Goal: Information Seeking & Learning: Understand process/instructions

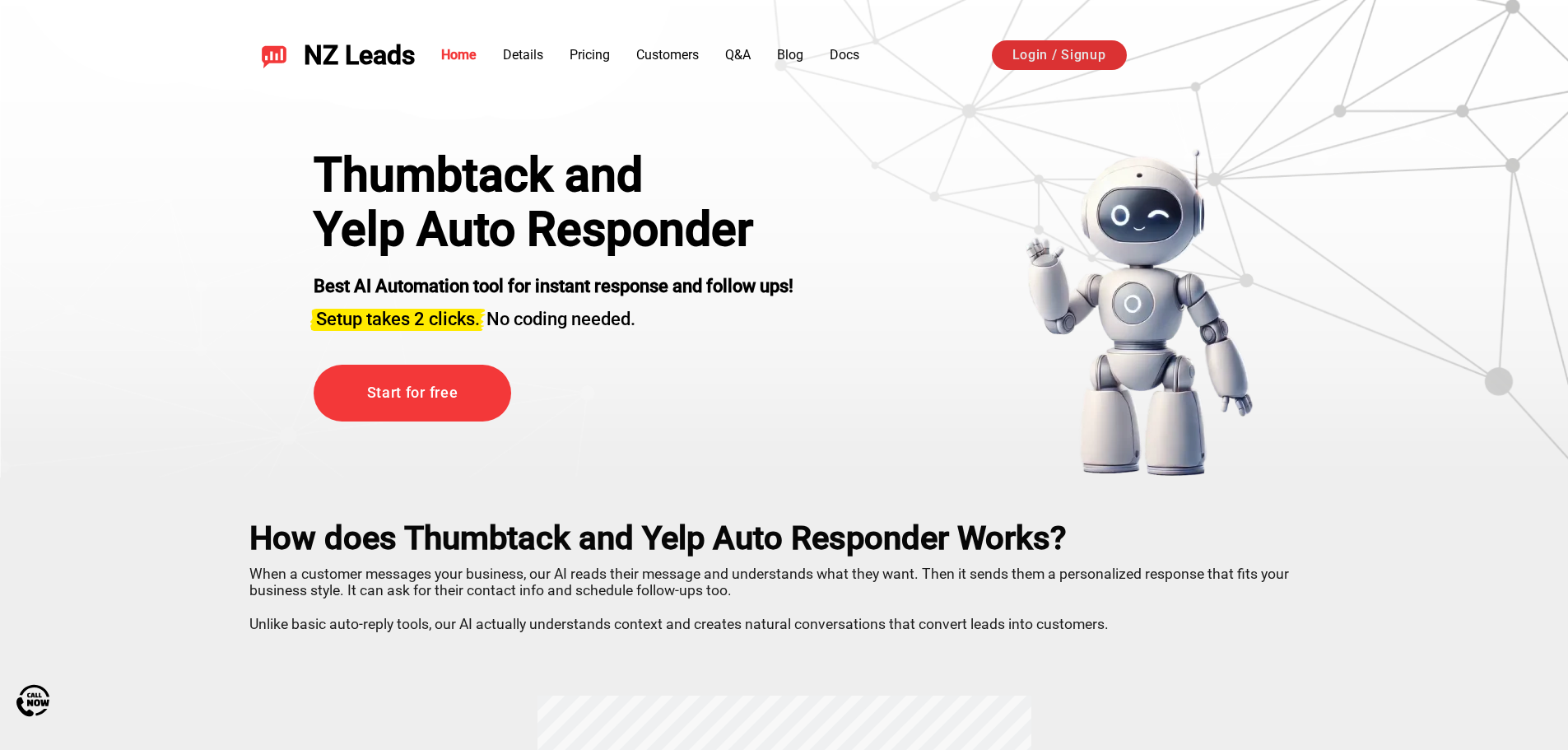
click at [1077, 61] on link "Login / Signup" at bounding box center [1059, 55] width 135 height 29
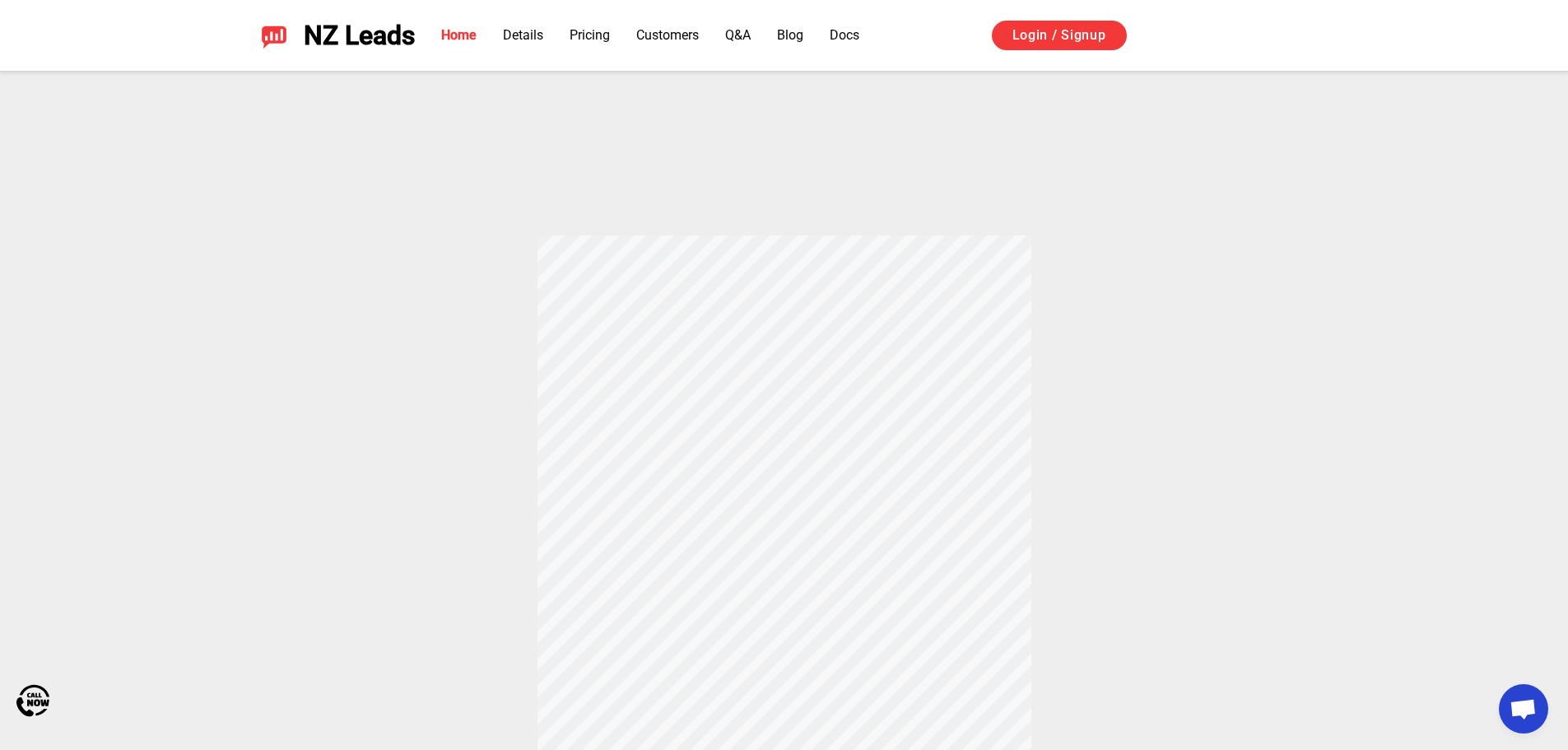
scroll to position [494, 0]
drag, startPoint x: 738, startPoint y: 367, endPoint x: 846, endPoint y: 436, distance: 128.2
click at [846, 436] on div "How does Thumbtack and Yelp Auto Responder Works? When a customer messages your…" at bounding box center [784, 385] width 1153 height 803
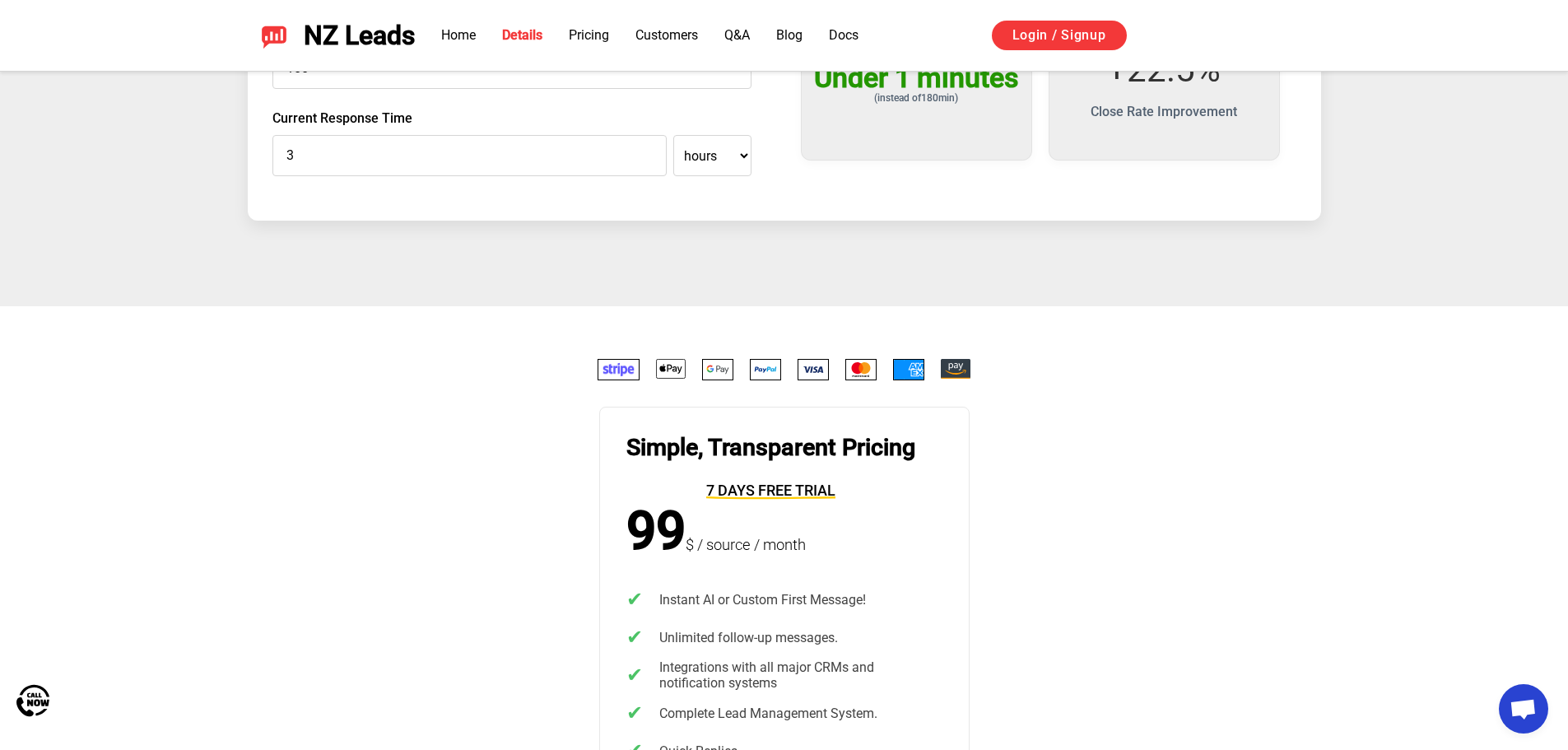
scroll to position [3045, 0]
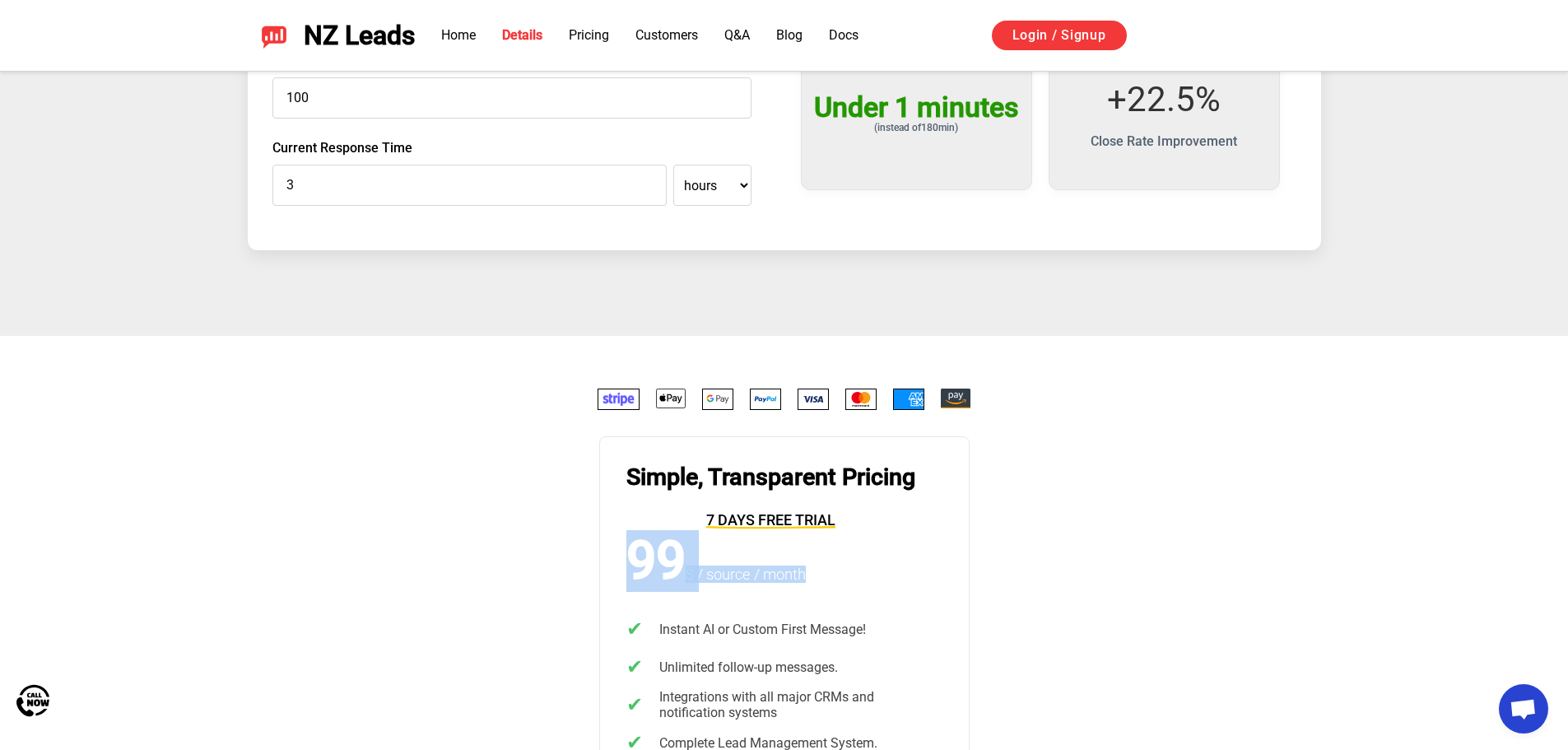
drag, startPoint x: 625, startPoint y: 558, endPoint x: 807, endPoint y: 571, distance: 182.5
click at [806, 571] on div "99 $ / source / month" at bounding box center [716, 561] width 180 height 60
drag, startPoint x: 812, startPoint y: 579, endPoint x: 881, endPoint y: 558, distance: 72.1
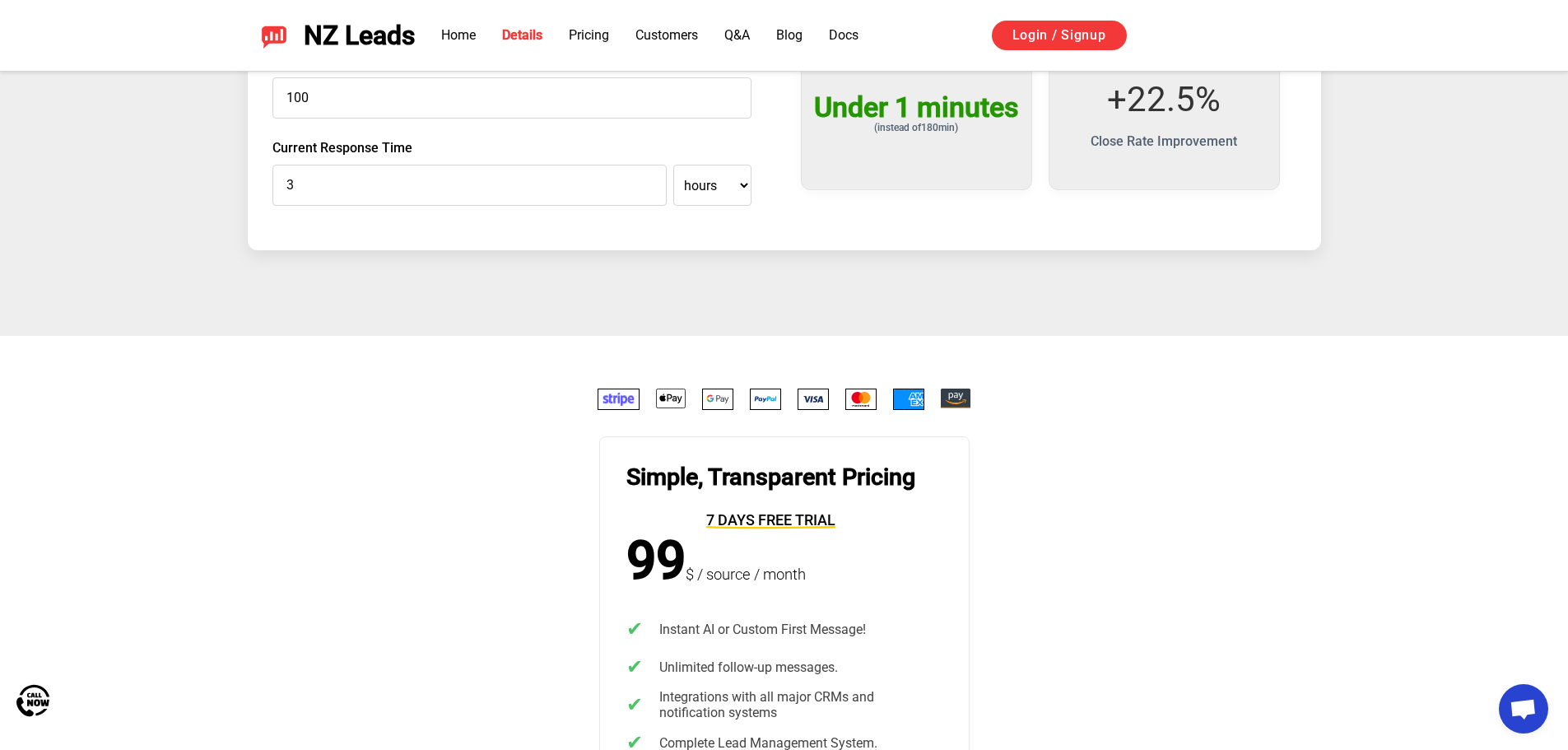
click at [1093, 561] on div "Simple, Transparent Pricing 7 days free trial 99 $ / source / month ✔ Instant A…" at bounding box center [784, 756] width 1153 height 735
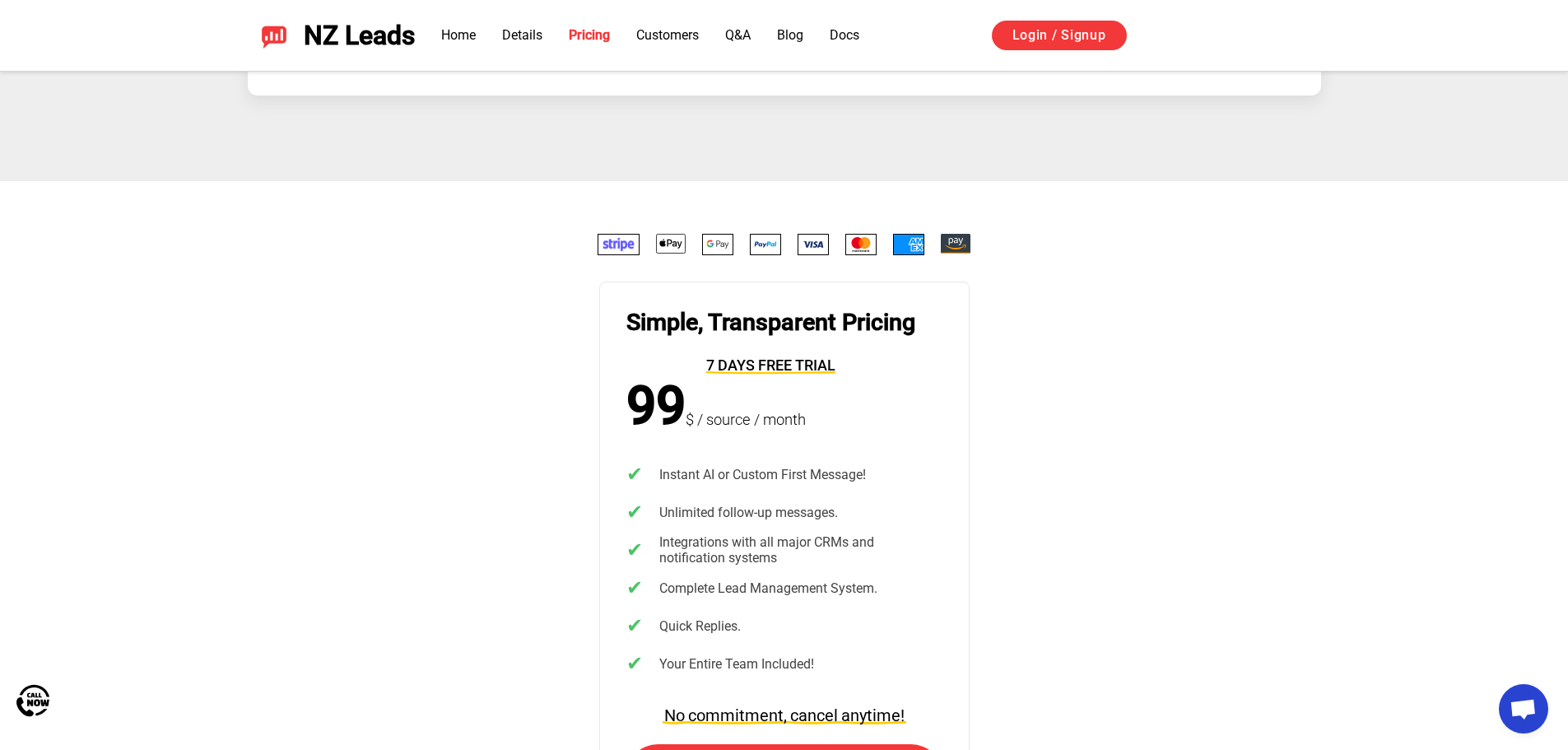
scroll to position [3209, 0]
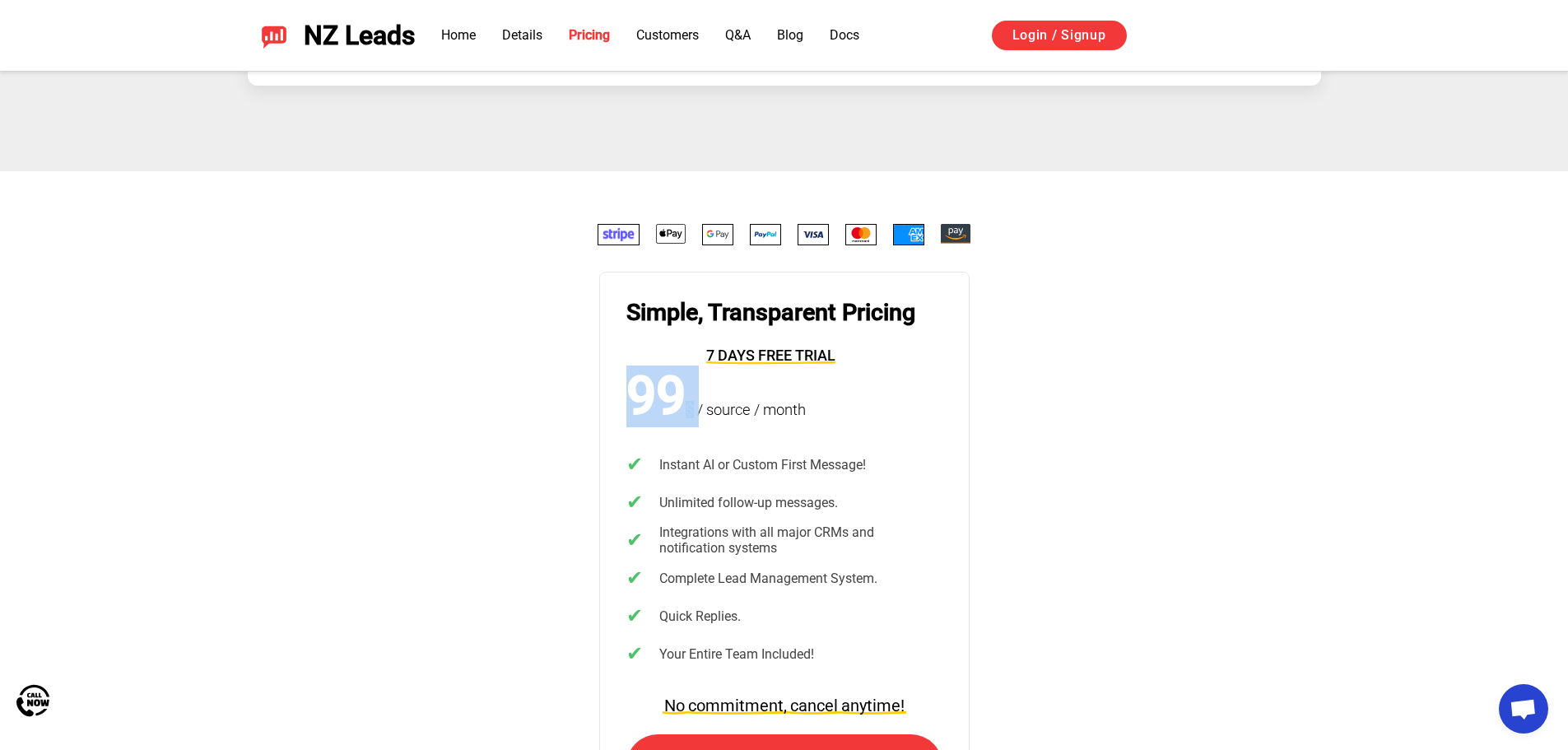
drag, startPoint x: 623, startPoint y: 405, endPoint x: 695, endPoint y: 404, distance: 72.0
click at [695, 404] on article "Simple, Transparent Pricing 7 days free trial 99 $ / source / month ✔ Instant A…" at bounding box center [784, 614] width 370 height 687
click at [722, 399] on div "99 $ / source / month" at bounding box center [716, 396] width 180 height 60
drag, startPoint x: 619, startPoint y: 404, endPoint x: 701, endPoint y: 393, distance: 82.7
click at [701, 393] on article "Simple, Transparent Pricing 7 days free trial 99 $ / source / month ✔ Instant A…" at bounding box center [784, 614] width 370 height 687
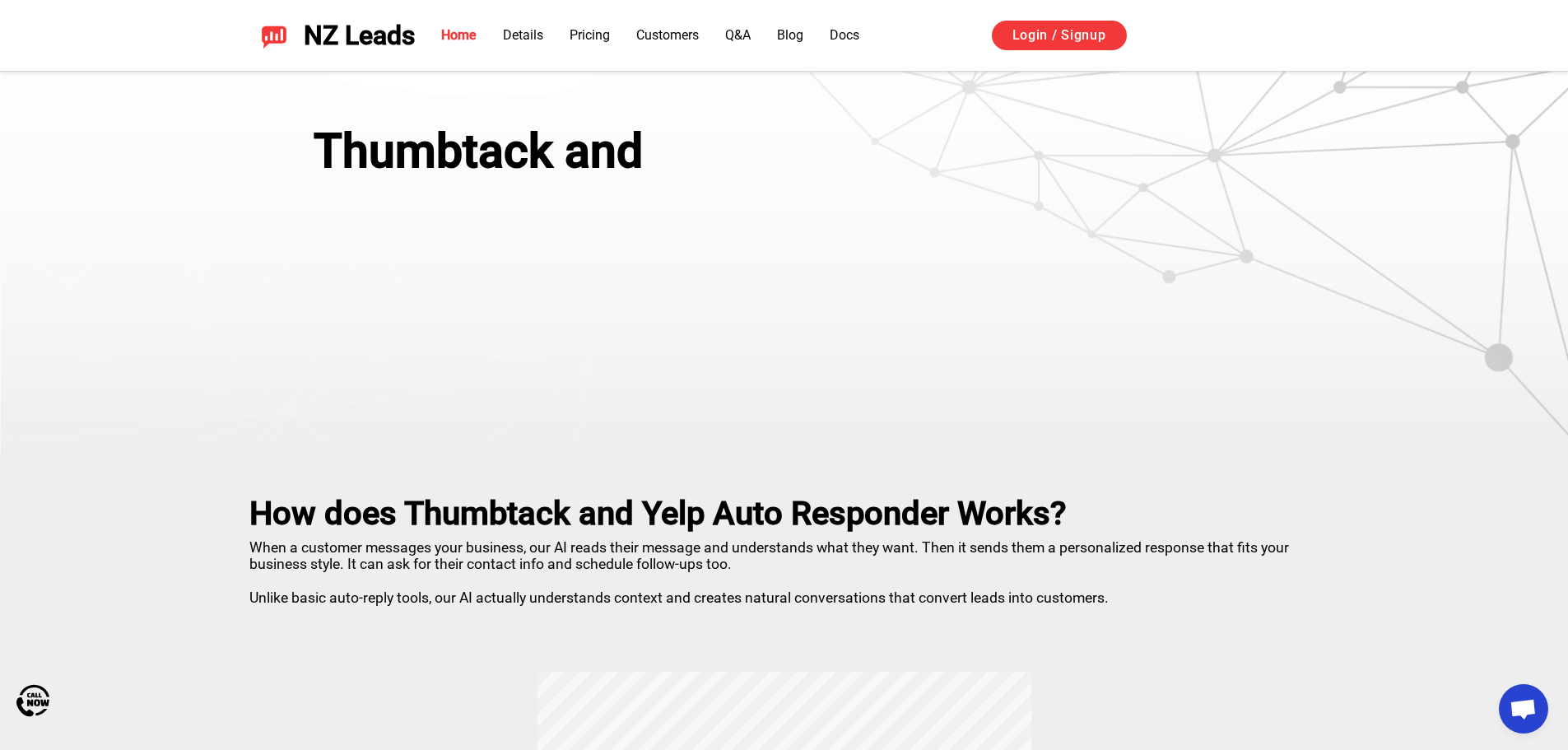
scroll to position [0, 0]
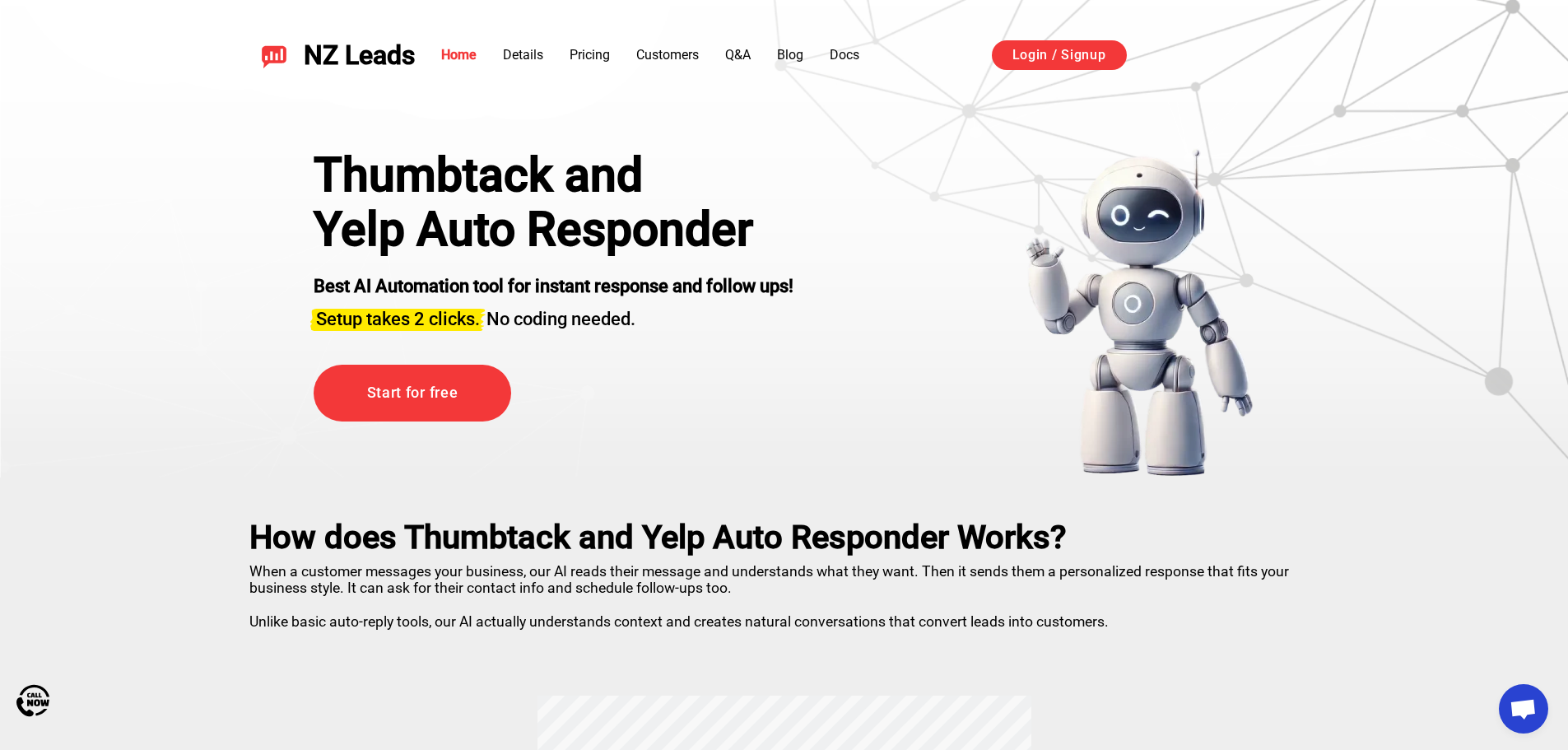
click at [544, 61] on ul "Home Details Pricing Customers Q&A Blog Docs" at bounding box center [650, 55] width 418 height 20
click at [526, 56] on link "Details" at bounding box center [523, 54] width 40 height 16
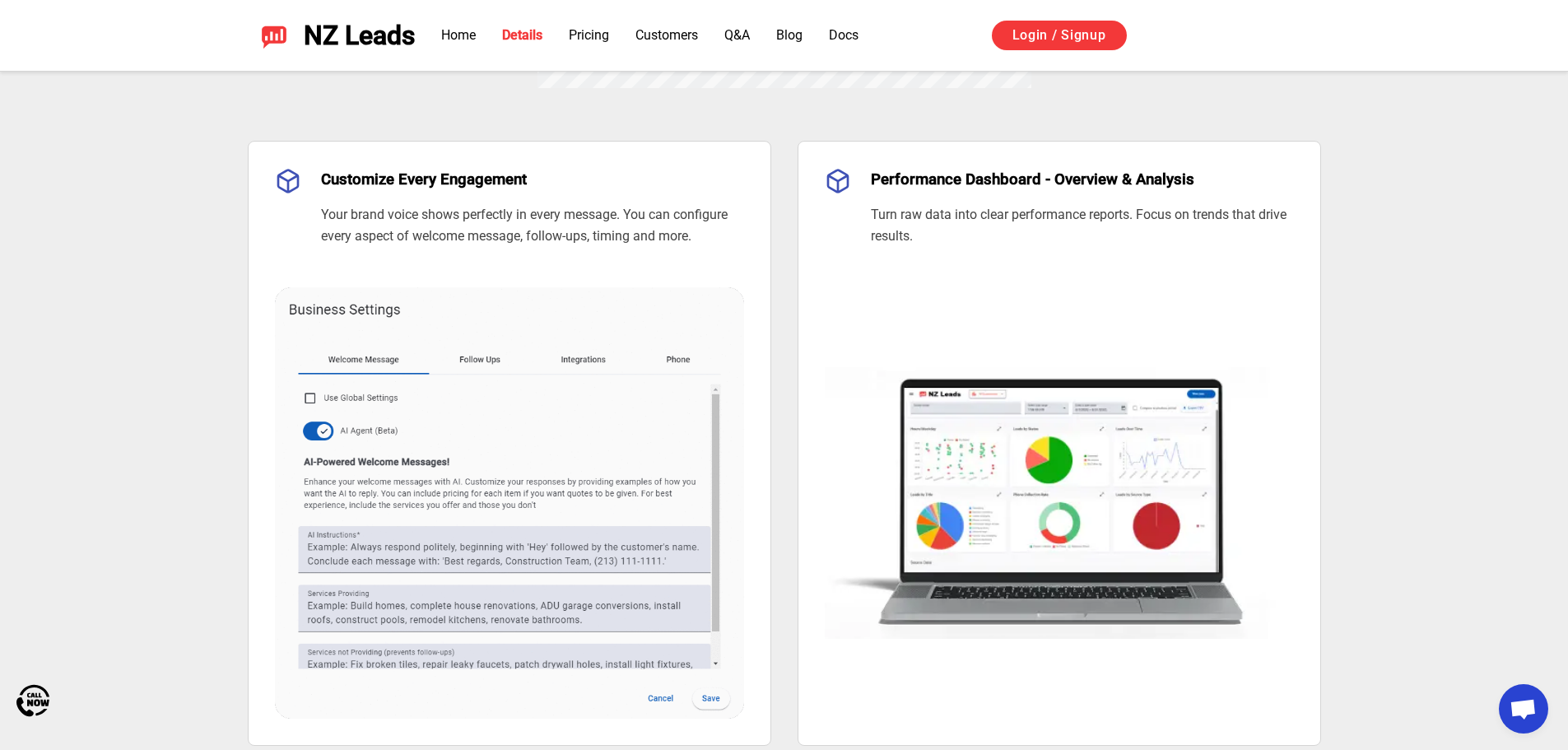
scroll to position [1210, 0]
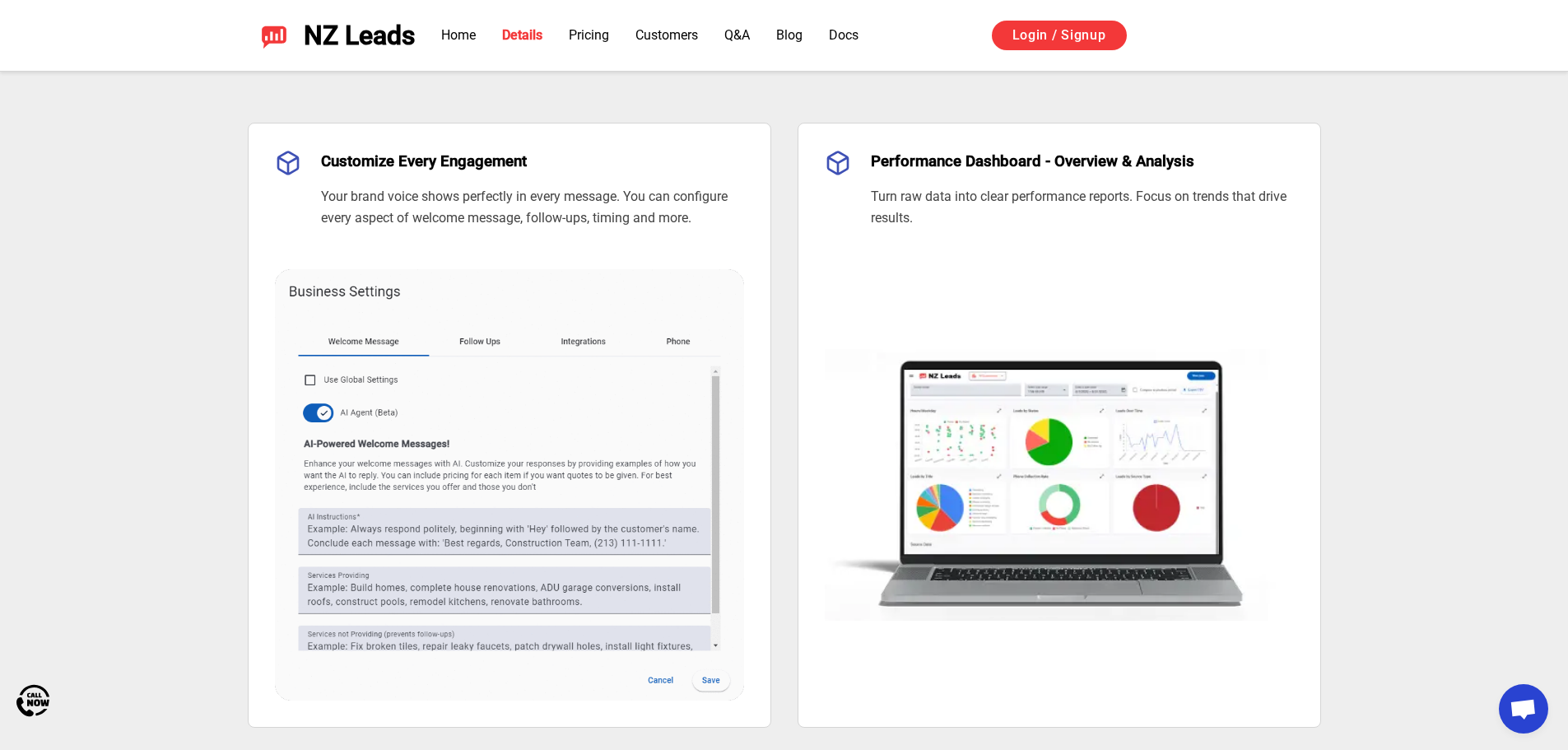
click at [396, 51] on div "NZ Leads Home Details Pricing Customers Q&A Blog Docs Login / Signup Sign in wi…" at bounding box center [784, 35] width 1153 height 71
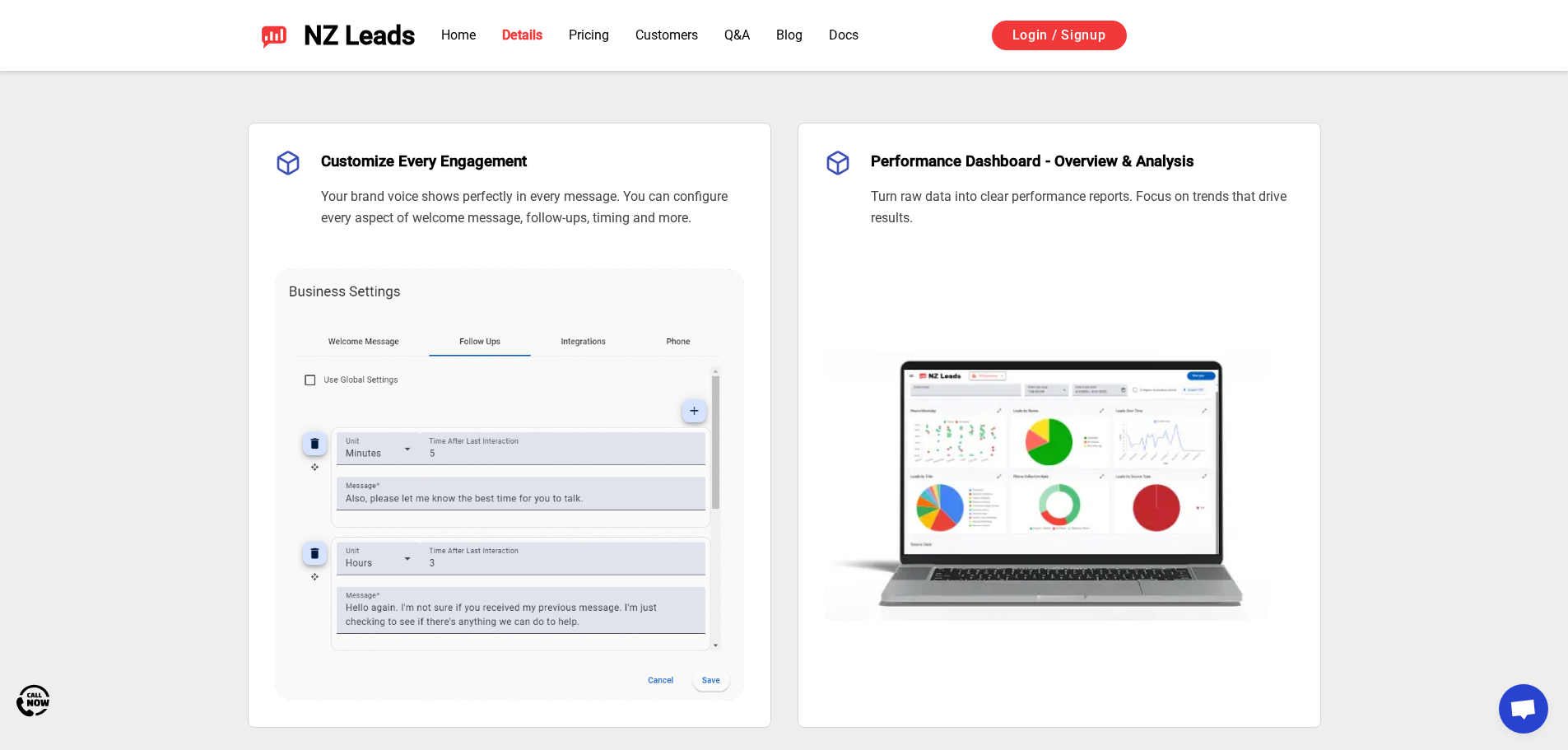
click at [373, 36] on span "NZ Leads" at bounding box center [359, 35] width 111 height 30
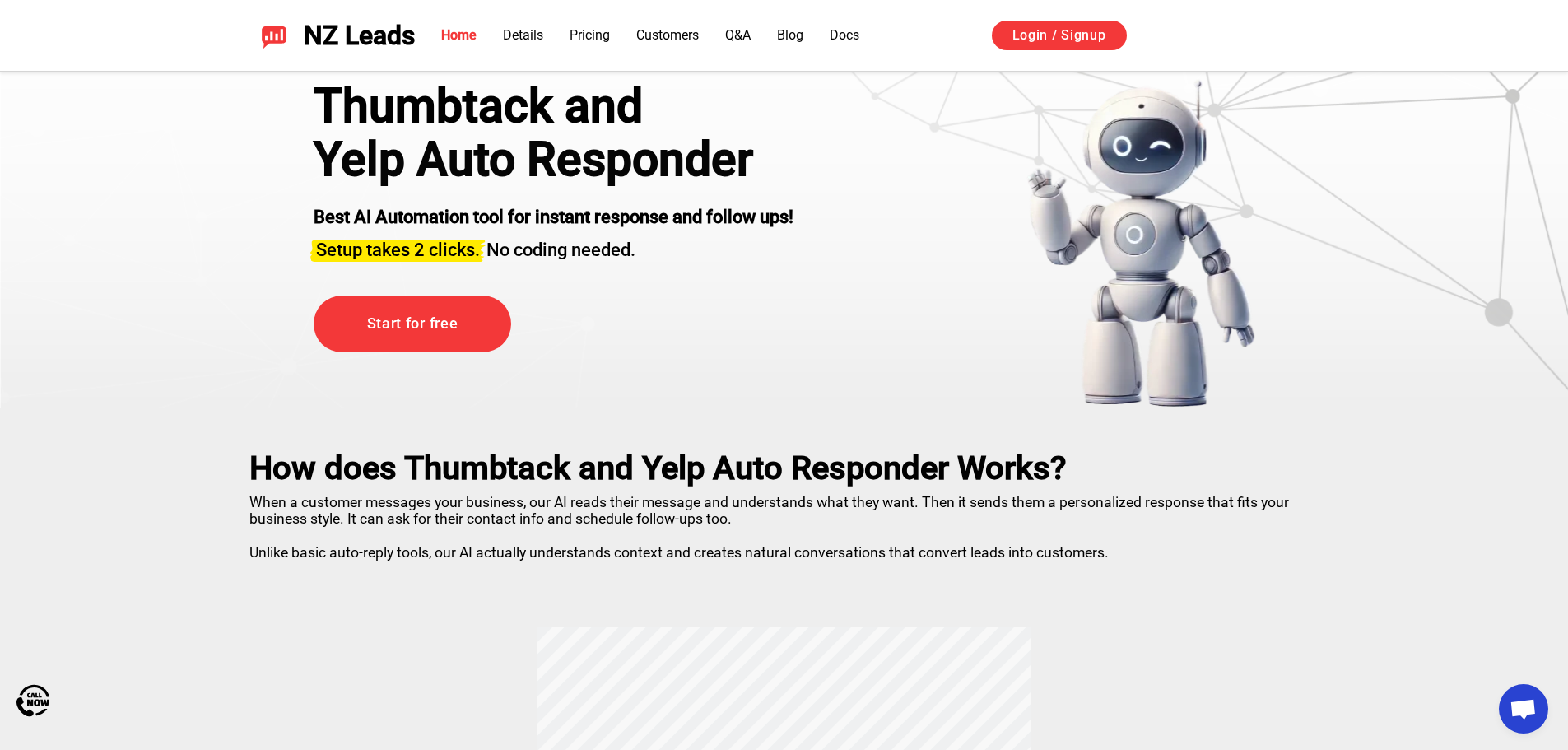
scroll to position [0, 0]
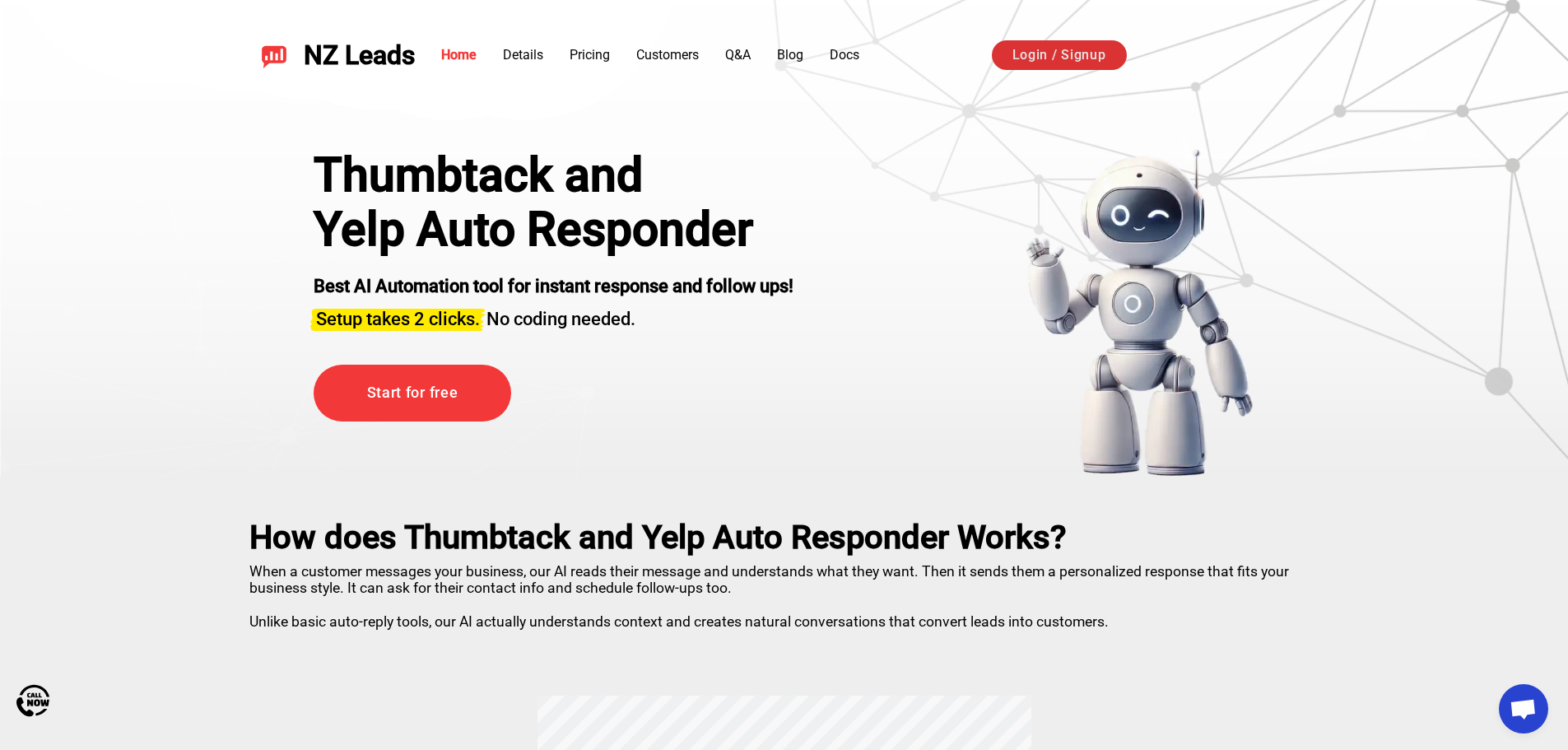
click at [1090, 46] on link "Login / Signup" at bounding box center [1059, 55] width 135 height 29
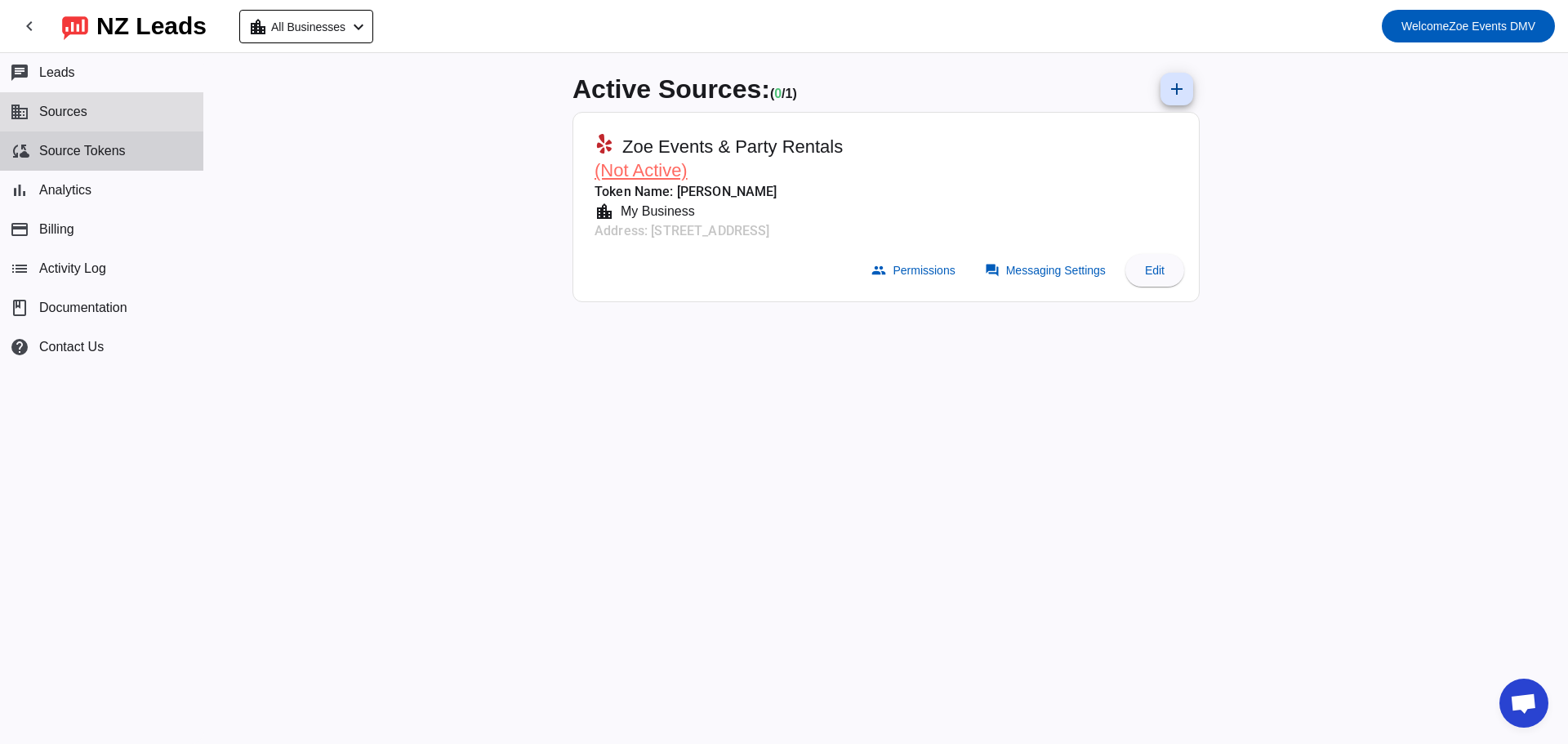
click at [84, 146] on span "Source Tokens" at bounding box center [82, 151] width 86 height 15
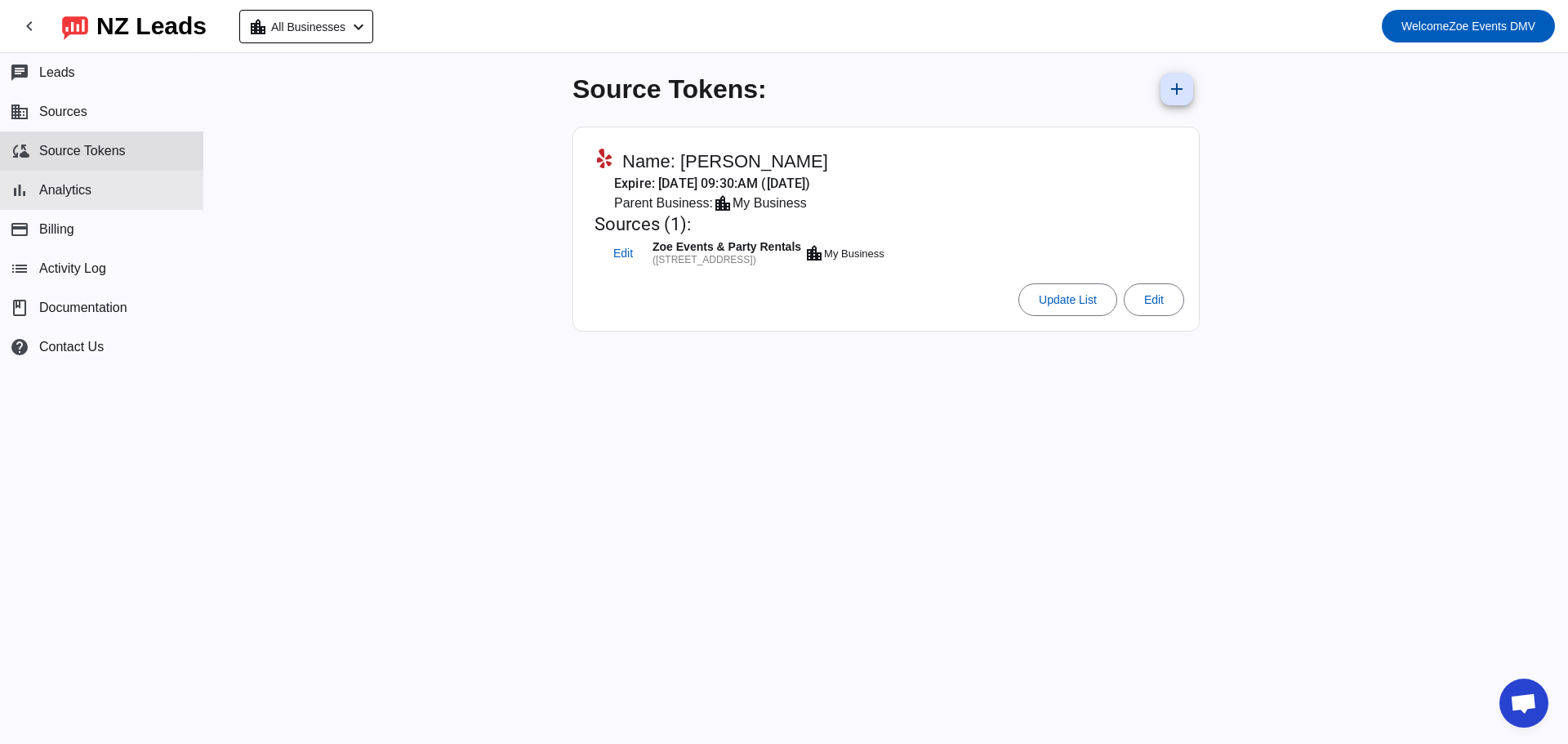
click at [56, 181] on button "bar_chart Analytics" at bounding box center [101, 190] width 203 height 39
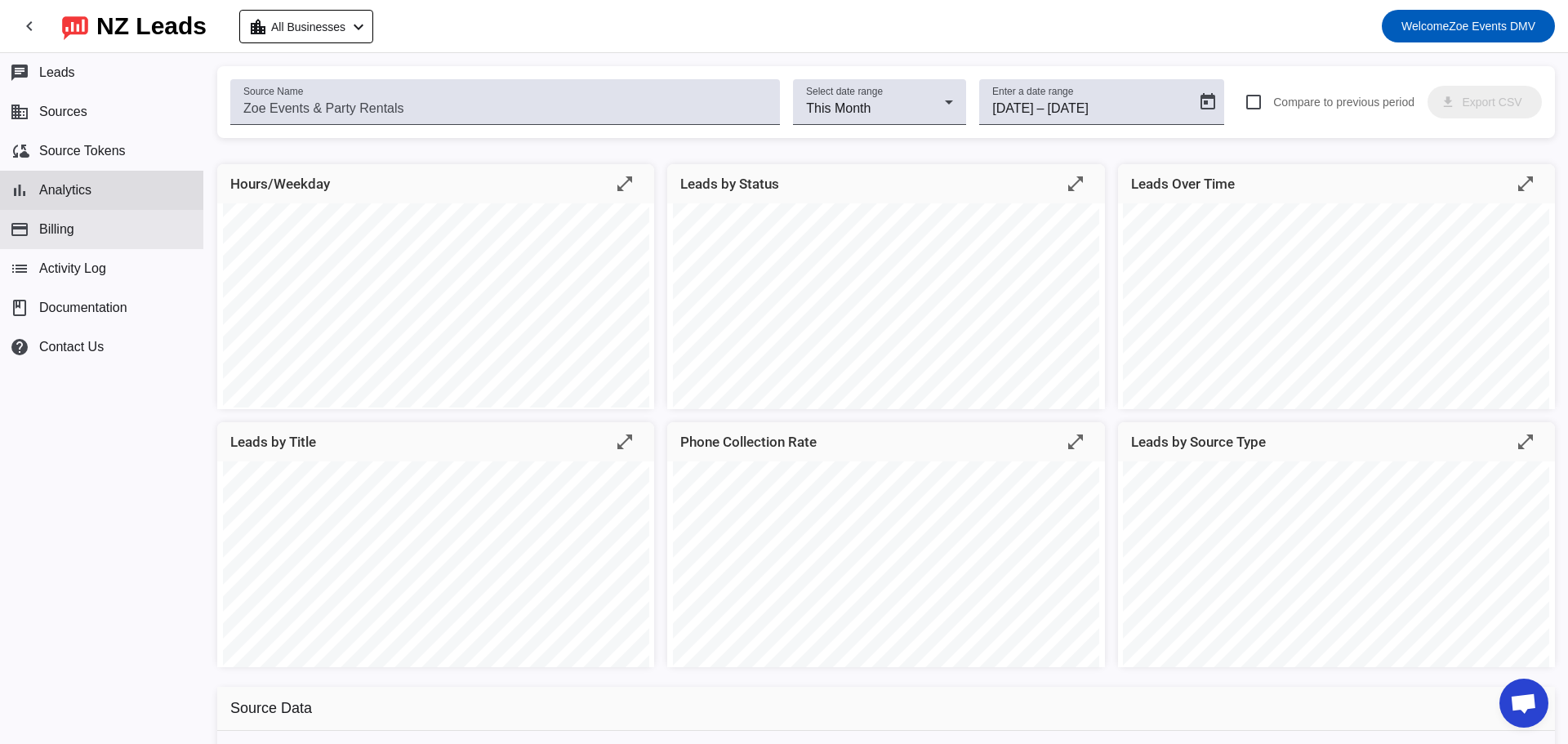
click at [76, 228] on button "payment Billing" at bounding box center [101, 229] width 203 height 39
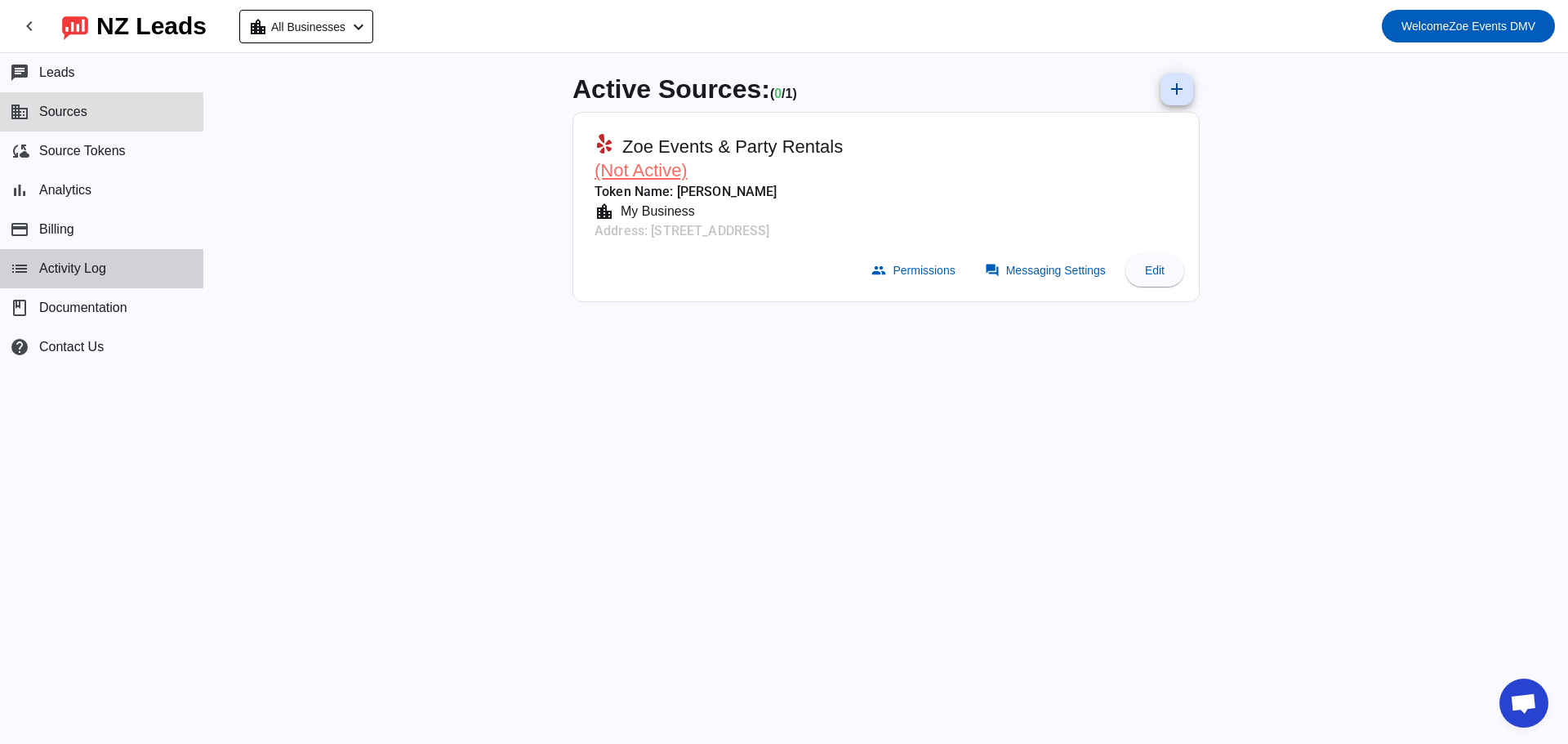
click at [56, 276] on button "list Activity Log" at bounding box center [101, 268] width 203 height 39
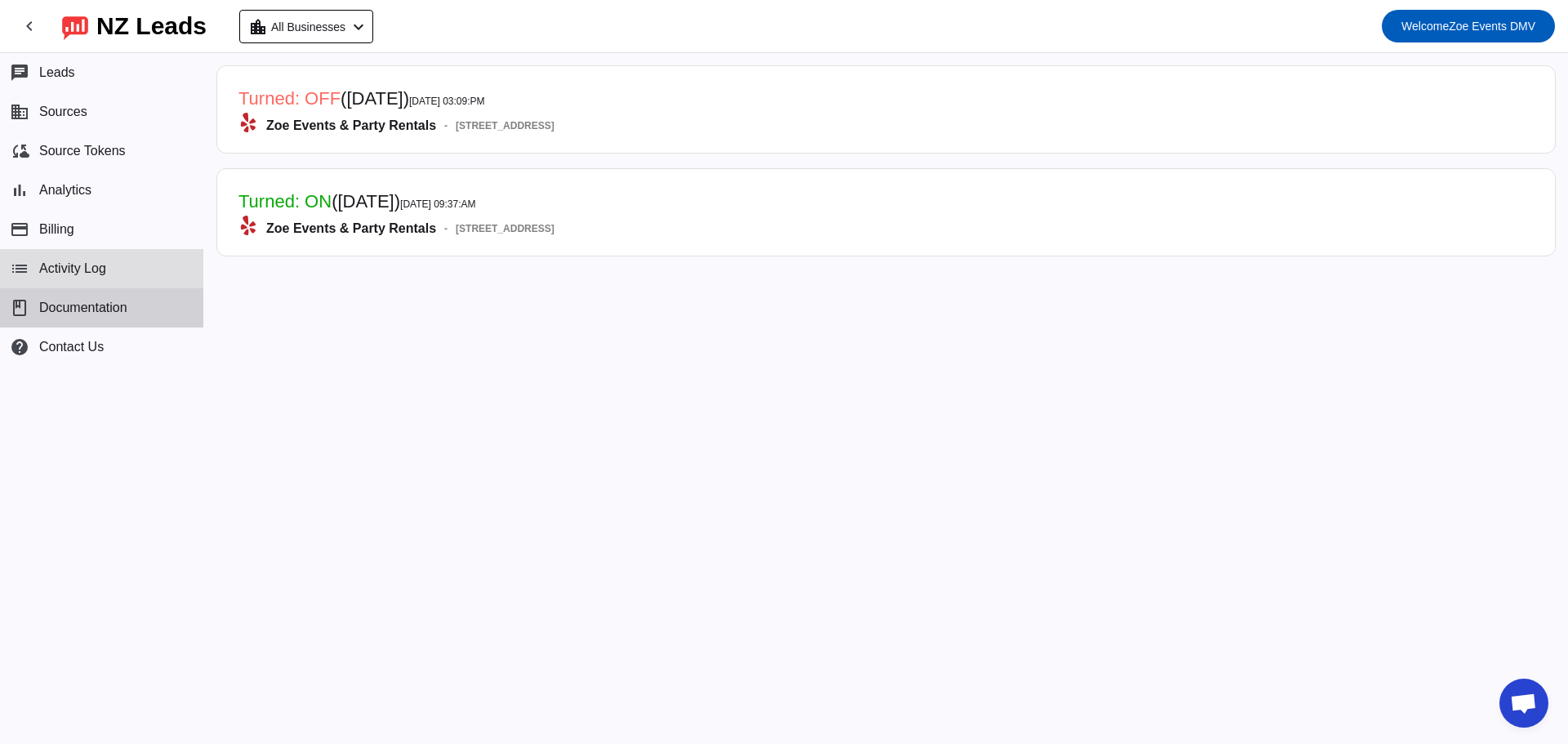
click at [123, 313] on span "Documentation" at bounding box center [83, 307] width 88 height 15
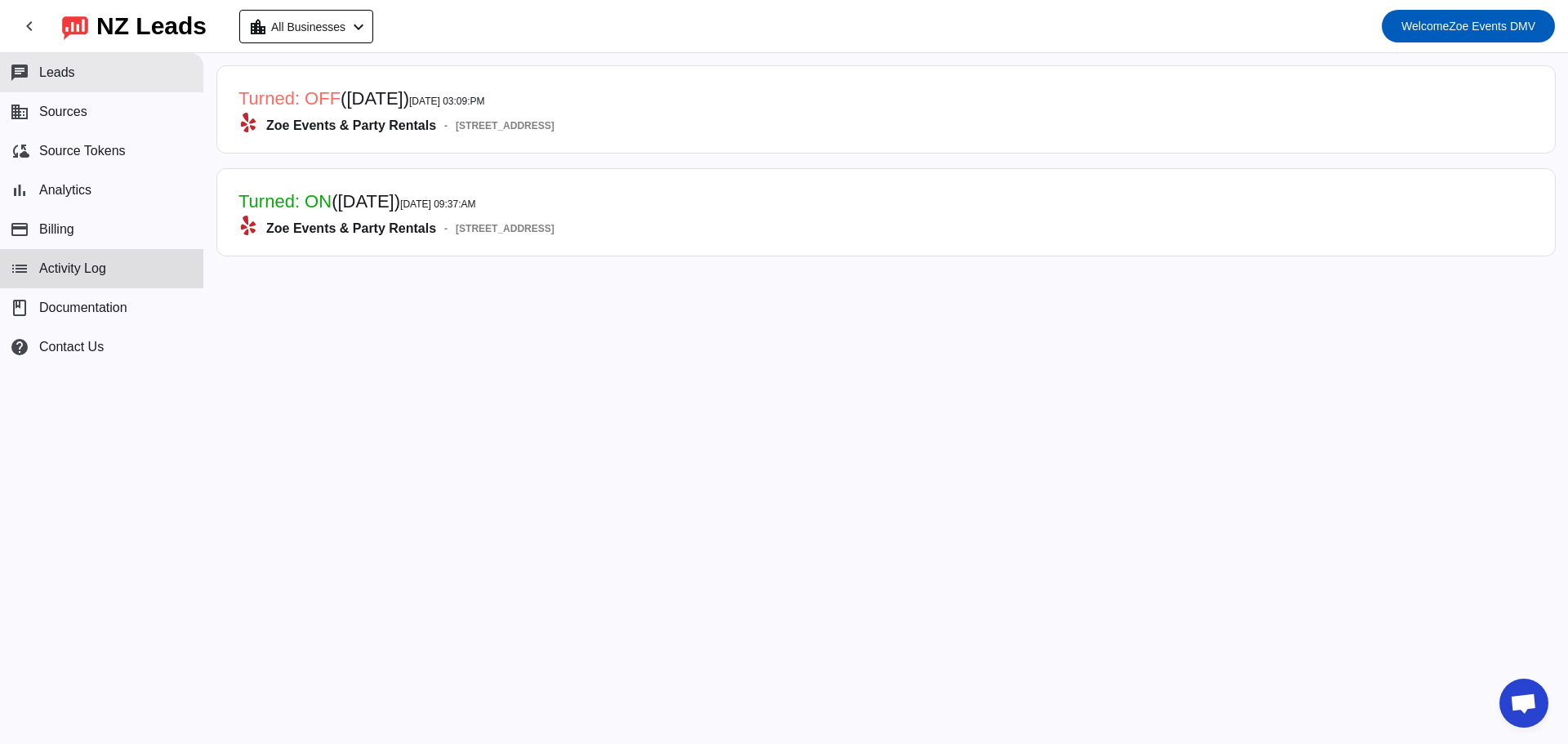
click at [91, 78] on button "chat Leads" at bounding box center [101, 72] width 203 height 39
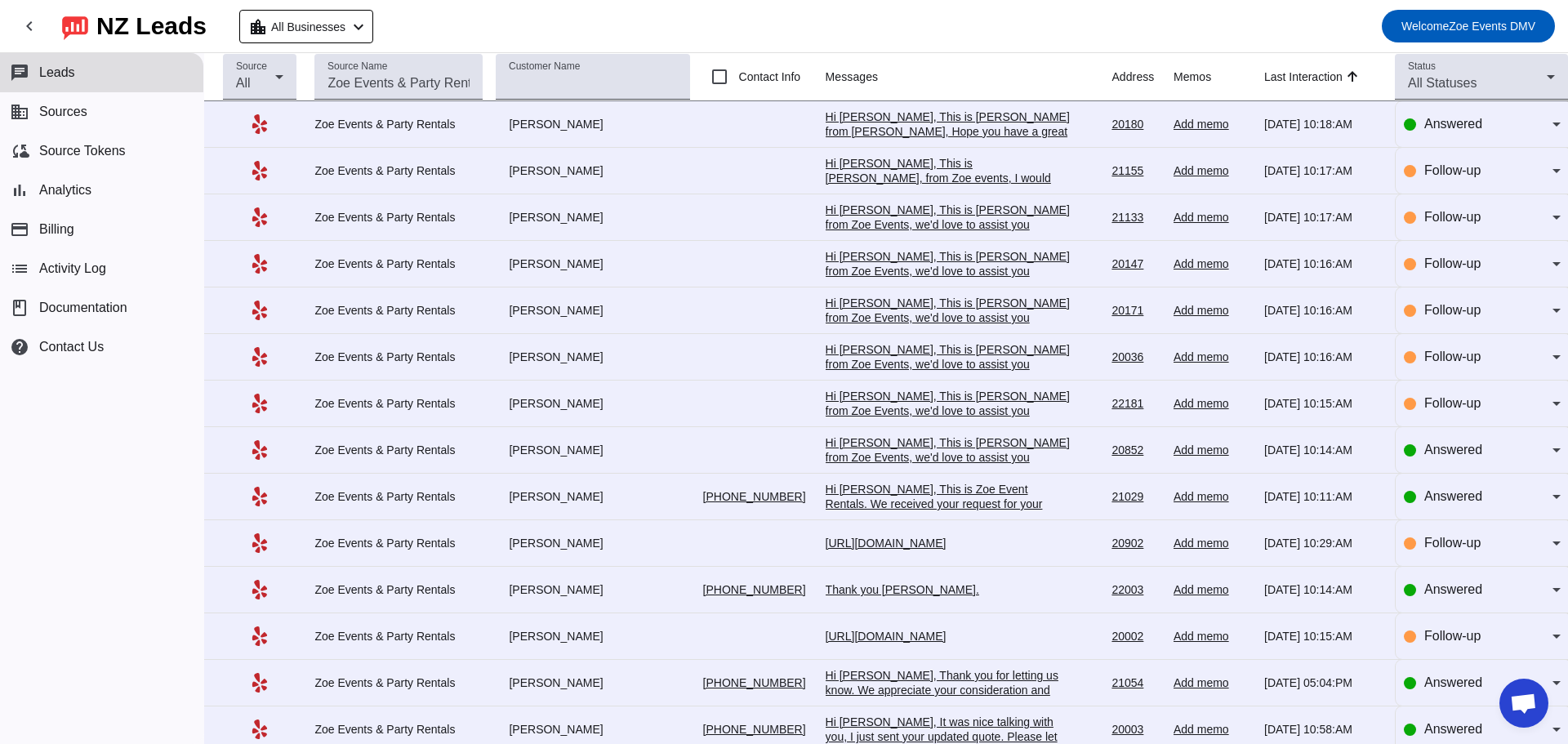
click at [876, 119] on div "Hi Emily, This is Jessie from Zoe, Hope you have a great morning, May I have yo…" at bounding box center [947, 138] width 245 height 59
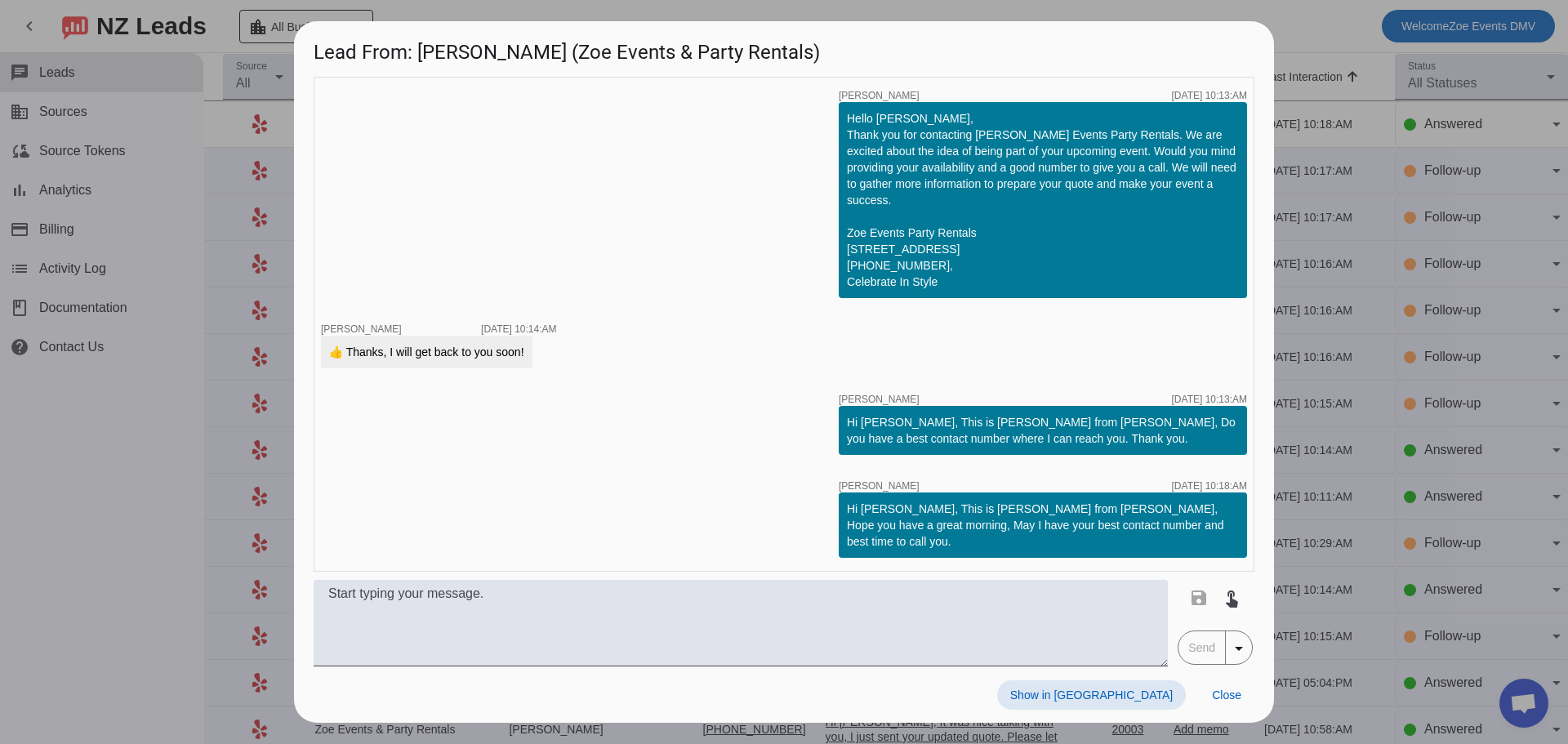
click at [1242, 640] on mat-icon "arrow_drop_down" at bounding box center [1239, 648] width 20 height 20
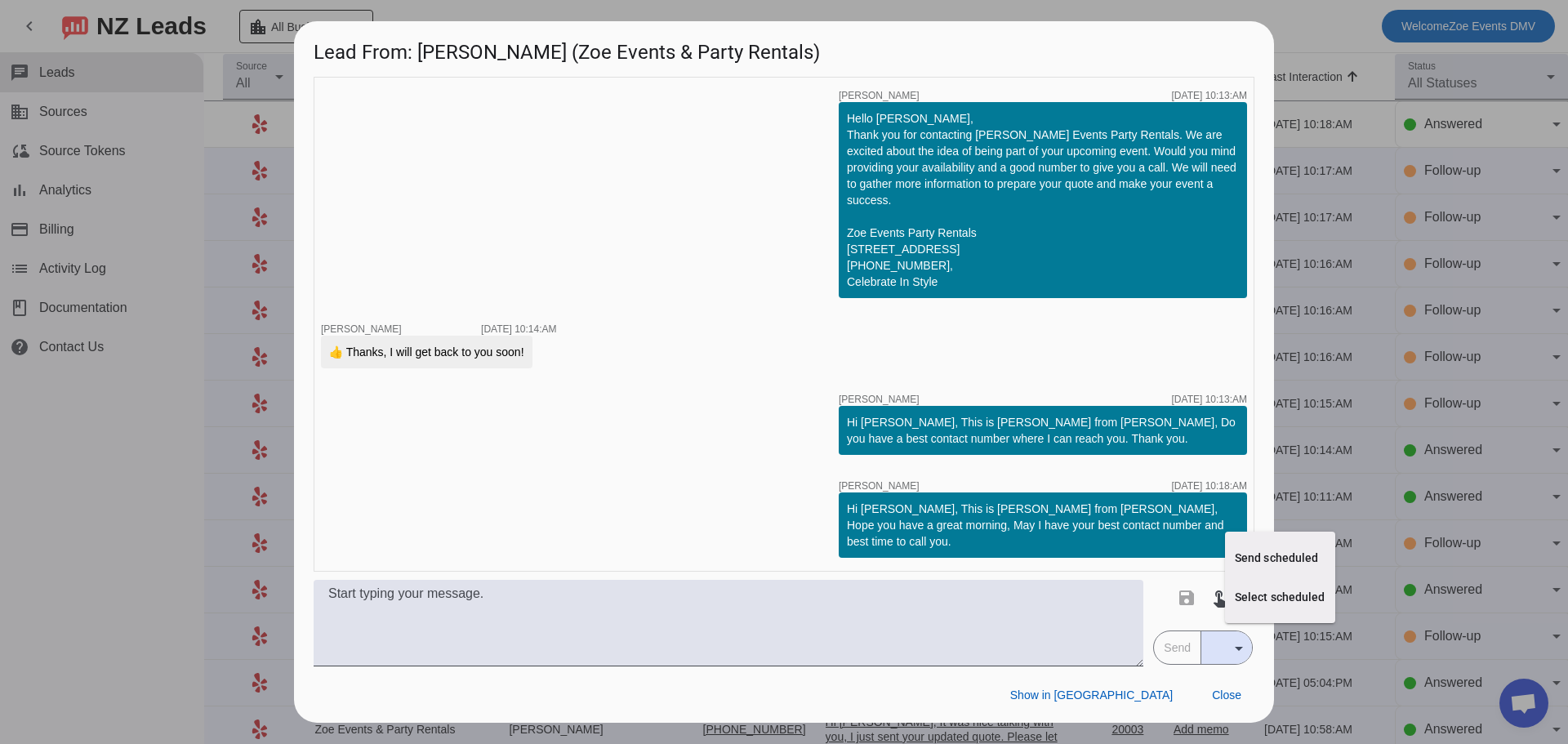
click at [1240, 638] on div at bounding box center [784, 372] width 1568 height 744
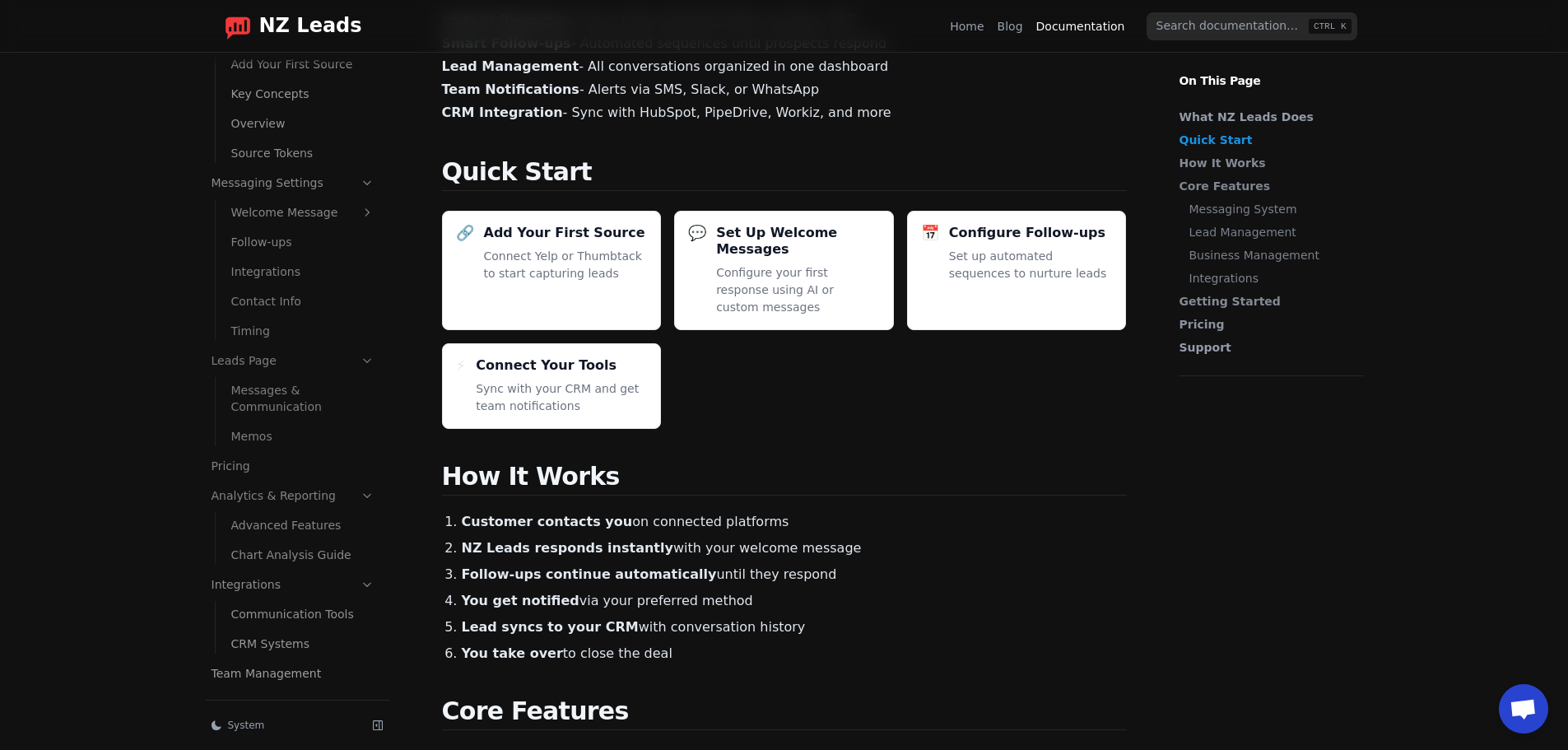
scroll to position [329, 0]
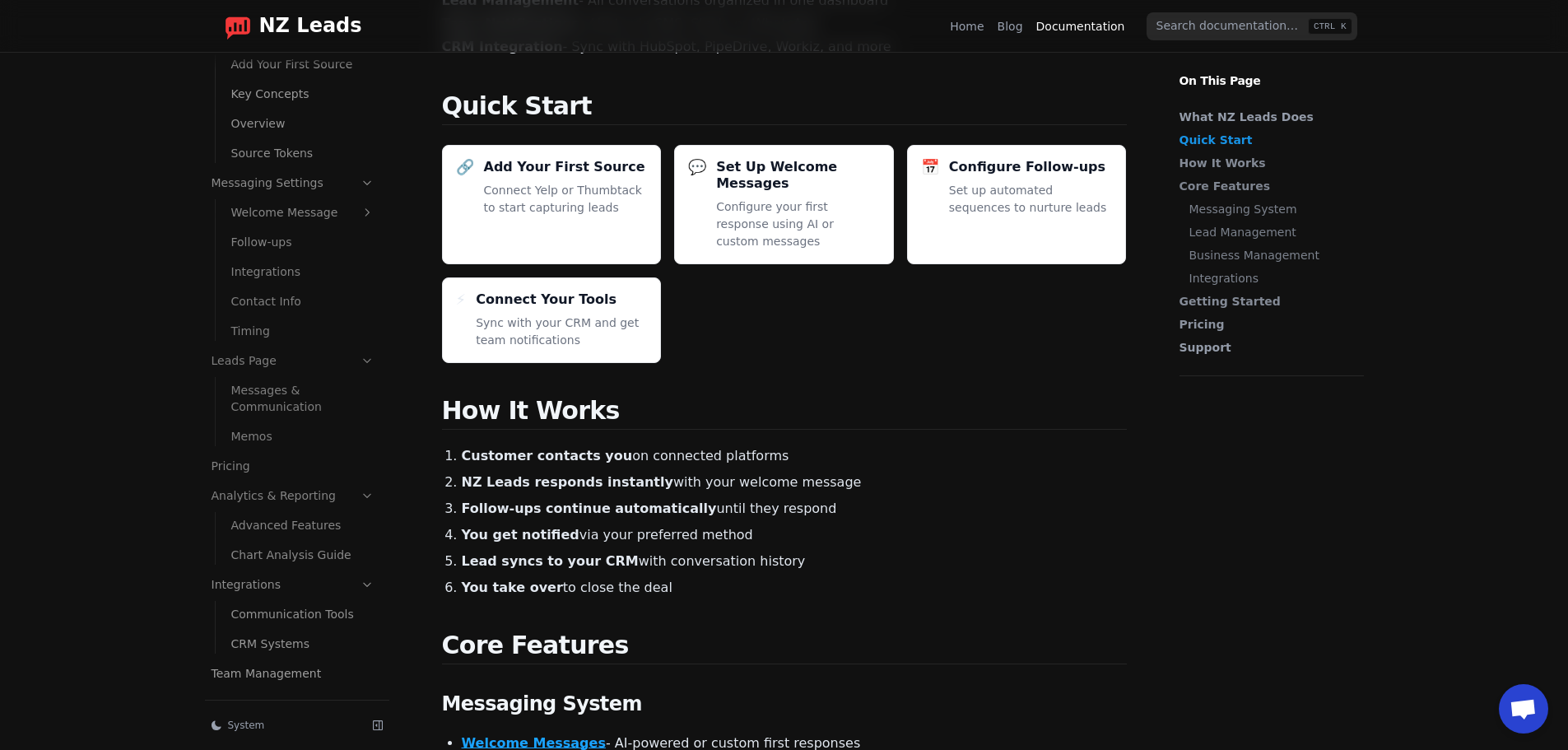
click at [267, 649] on link "CRM Systems" at bounding box center [303, 644] width 157 height 27
